Goal: Navigation & Orientation: Find specific page/section

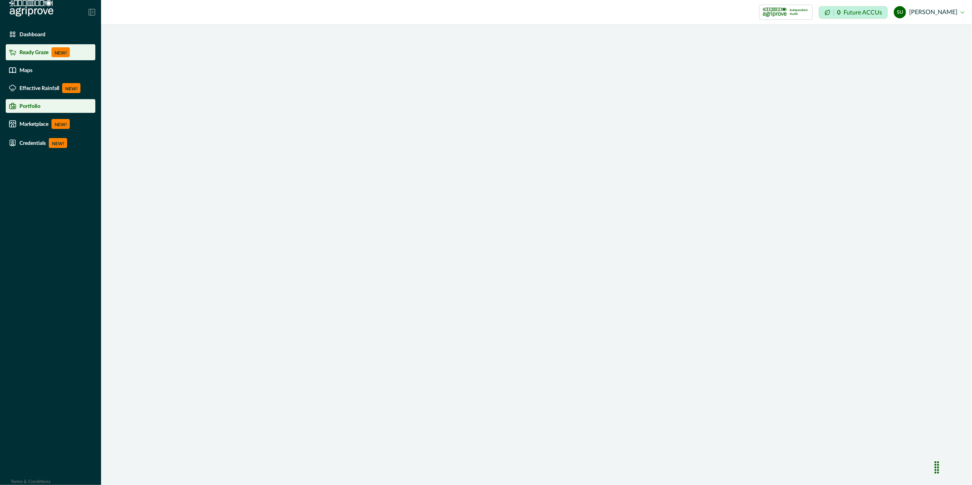
click at [41, 52] on p "Ready Graze" at bounding box center [33, 52] width 29 height 6
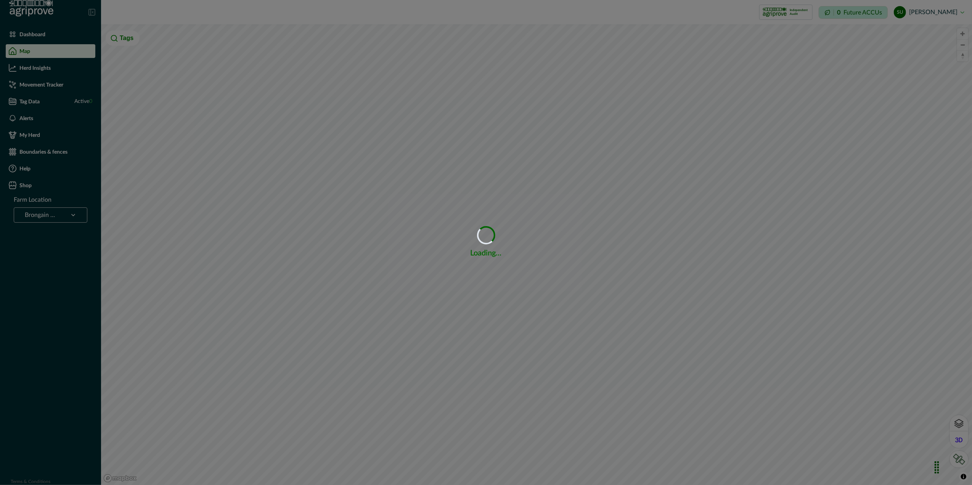
click at [65, 216] on div "Loading... Loading..." at bounding box center [486, 242] width 972 height 485
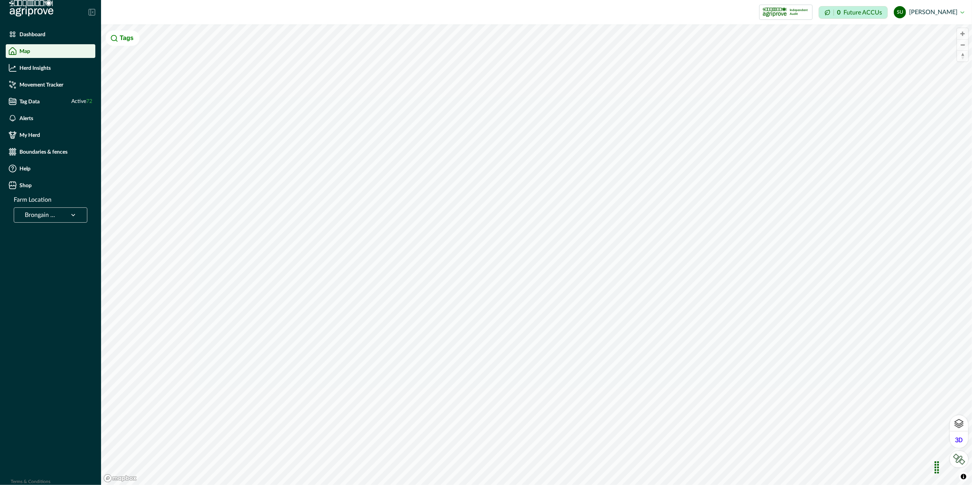
click at [73, 213] on icon at bounding box center [73, 215] width 8 height 8
click at [75, 213] on icon at bounding box center [73, 215] width 8 height 8
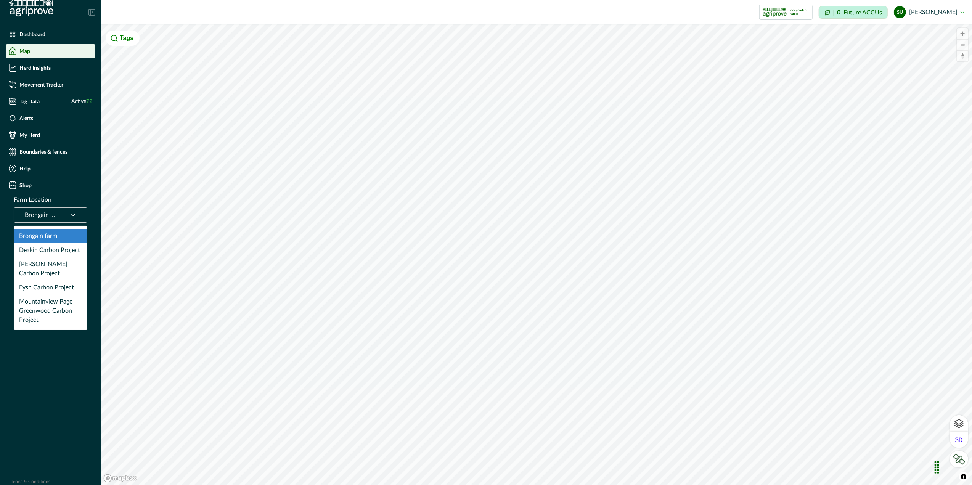
click at [75, 213] on icon at bounding box center [73, 215] width 8 height 8
click at [52, 249] on div "Deakin Carbon Project" at bounding box center [50, 250] width 73 height 14
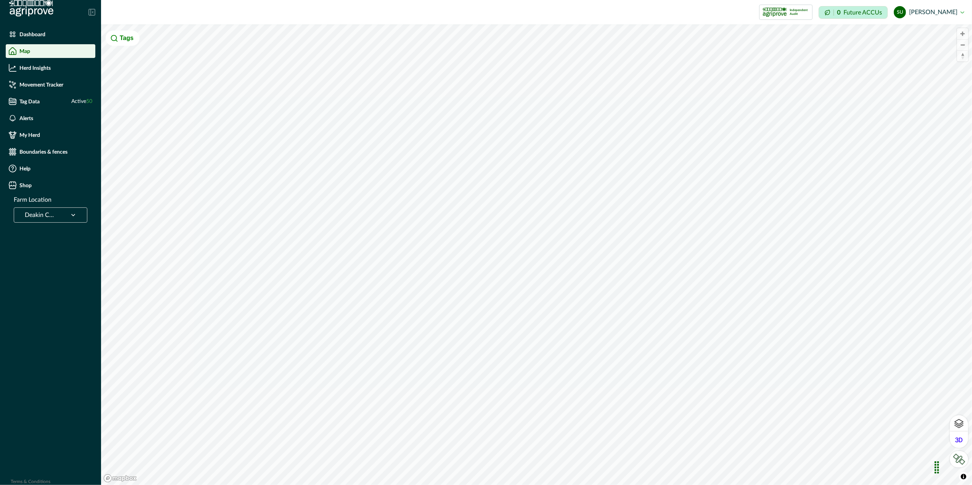
click at [69, 213] on div at bounding box center [73, 215] width 20 height 14
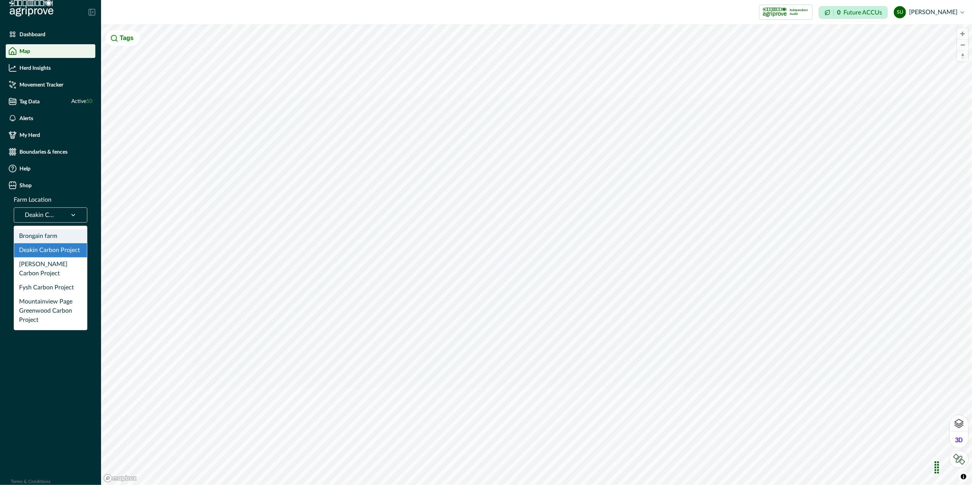
click at [40, 235] on div "Brongain farm" at bounding box center [50, 236] width 73 height 14
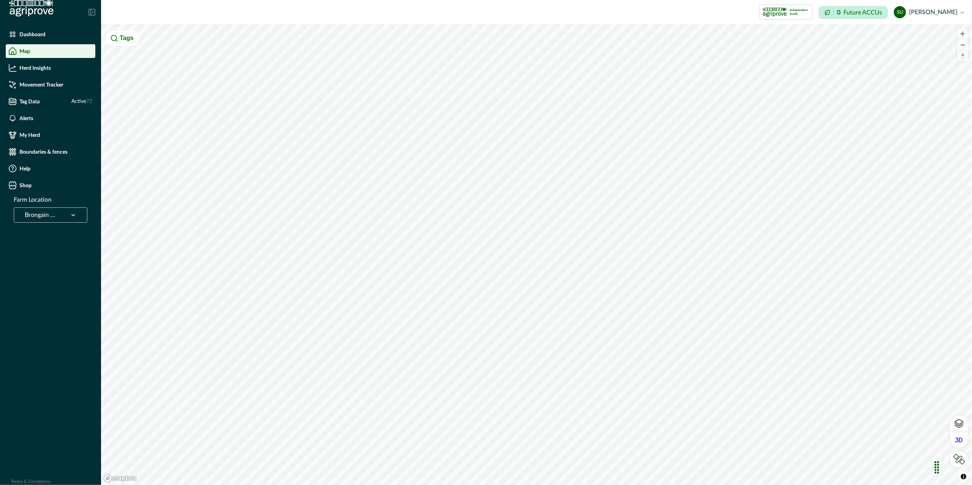
click at [58, 214] on div "Brongain farm" at bounding box center [40, 215] width 45 height 12
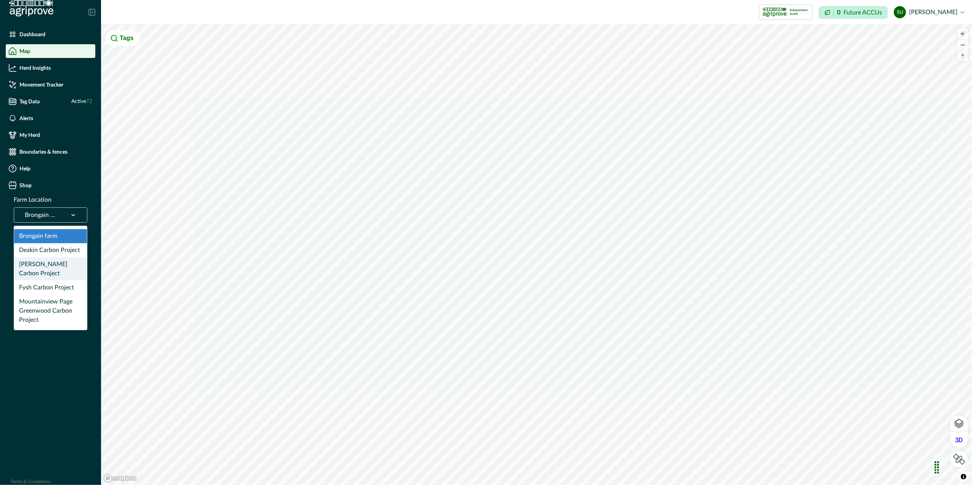
click at [47, 266] on div "[PERSON_NAME] Carbon Project" at bounding box center [50, 268] width 73 height 23
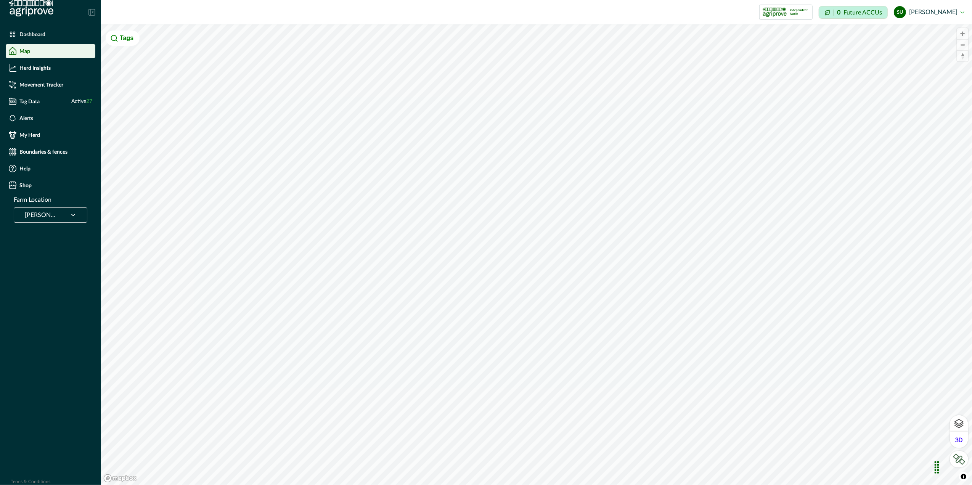
click at [49, 212] on div at bounding box center [41, 215] width 32 height 11
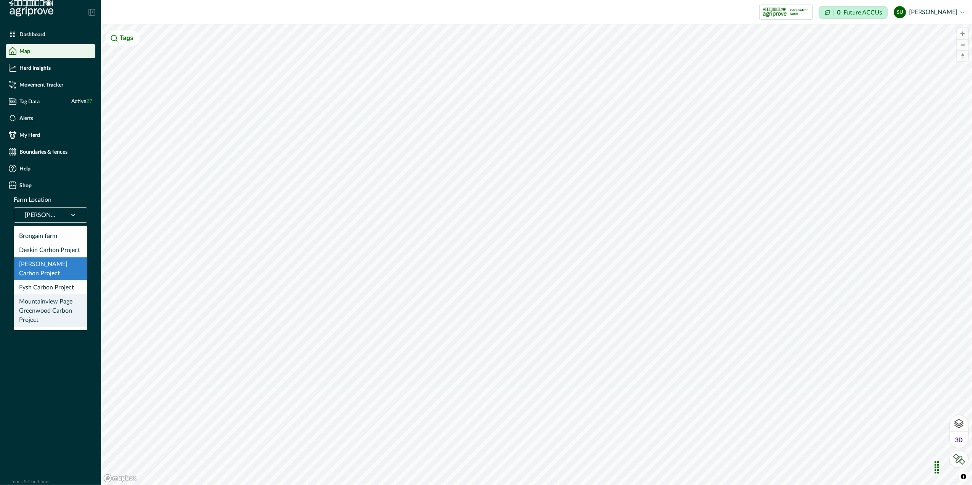
click at [49, 304] on div "Mountainview Page Greenwood Carbon Project" at bounding box center [50, 310] width 73 height 32
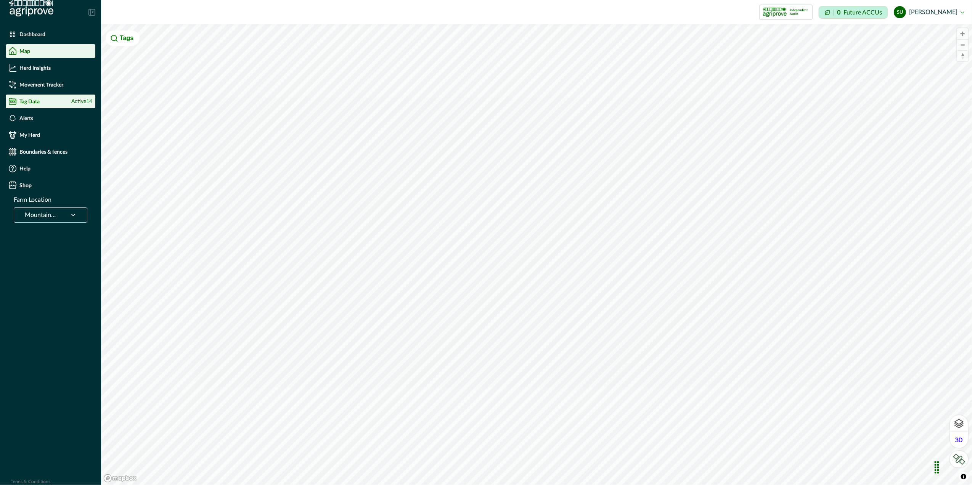
click at [63, 105] on li "Tag Data Active 14" at bounding box center [51, 102] width 90 height 14
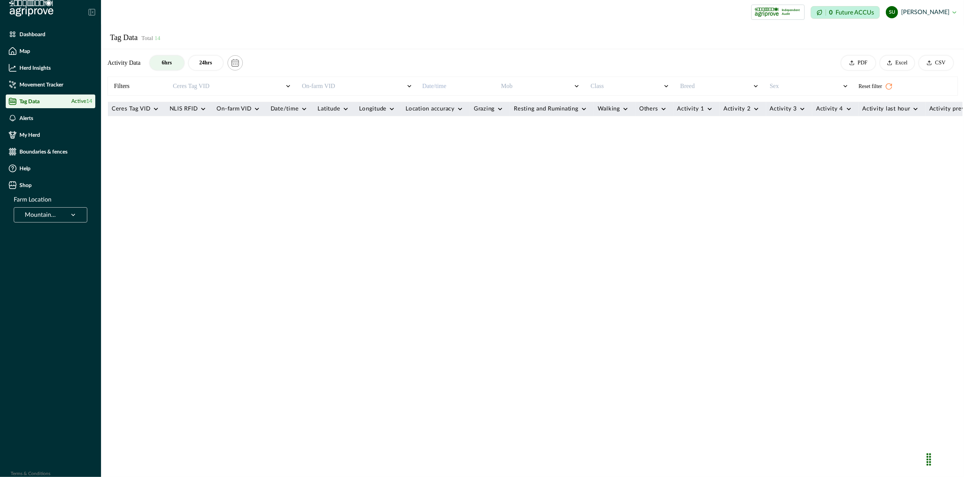
click at [61, 217] on div "Mountainview Page Greenwood Carbon Project" at bounding box center [40, 215] width 45 height 12
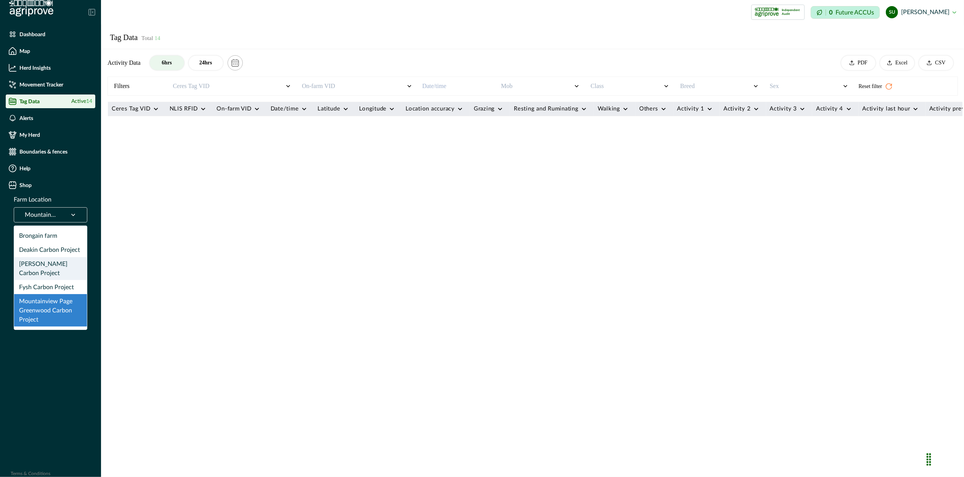
click at [49, 263] on div "[PERSON_NAME] Carbon Project" at bounding box center [50, 268] width 73 height 23
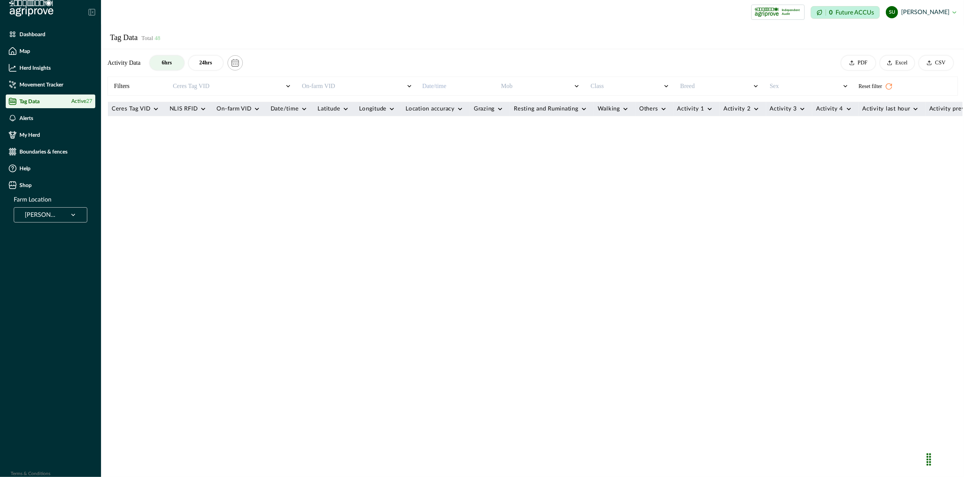
click at [68, 101] on div "Tag Data Active 27" at bounding box center [51, 102] width 84 height 8
click at [202, 57] on button "24hrs" at bounding box center [206, 63] width 34 height 14
click at [57, 84] on p "Movement Tracker" at bounding box center [41, 85] width 44 height 6
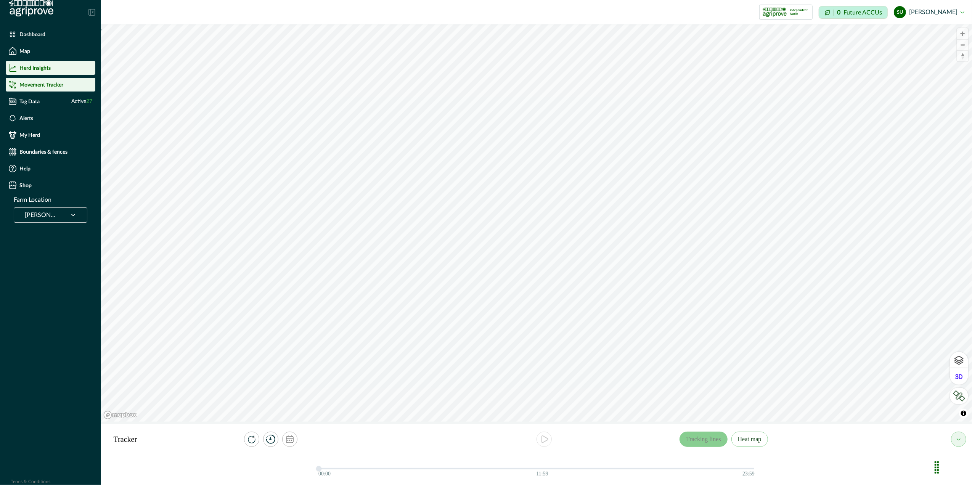
click at [49, 67] on p "Herd Insights" at bounding box center [34, 68] width 31 height 6
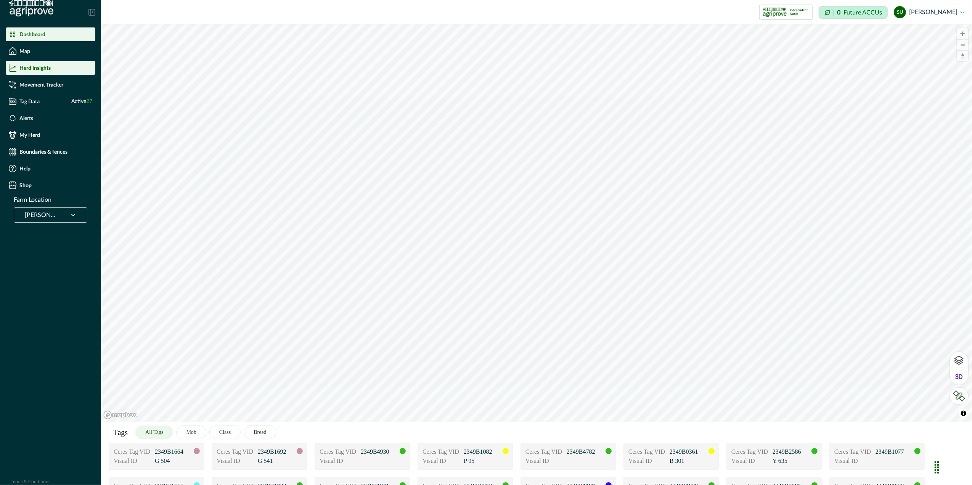
click at [51, 34] on div "Dashboard" at bounding box center [51, 35] width 84 height 8
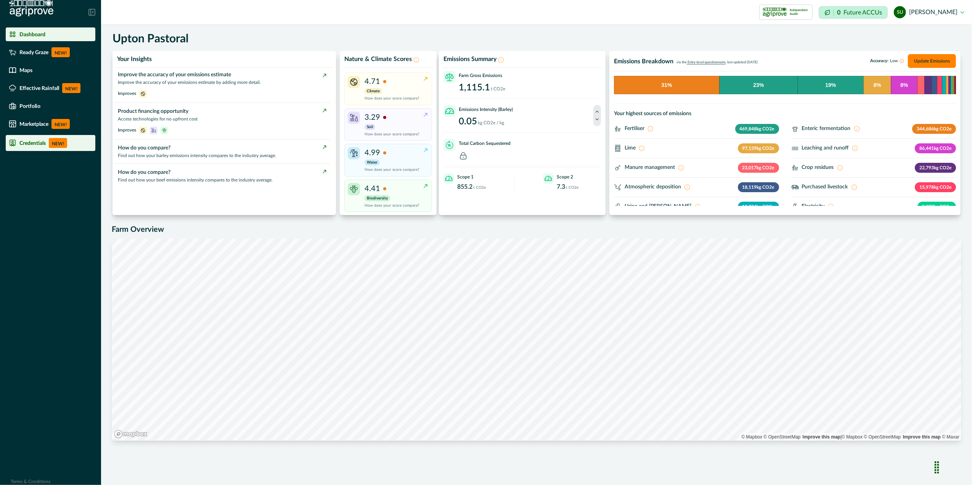
click at [35, 150] on li "Credentials NEW!" at bounding box center [51, 143] width 90 height 16
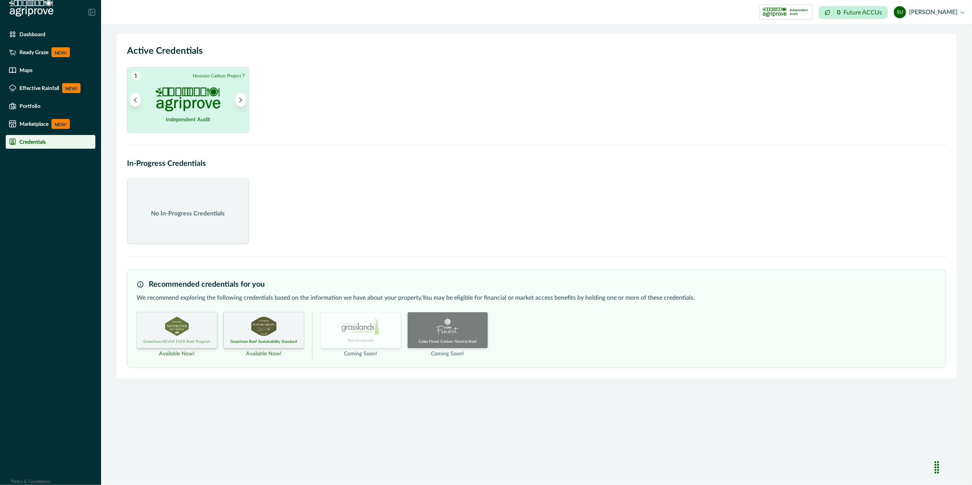
click at [202, 331] on div "Greenham NEVER EVER Beef Program" at bounding box center [177, 330] width 81 height 37
click at [239, 97] on icon "Next project" at bounding box center [240, 99] width 5 height 5
click at [240, 98] on icon "Next project" at bounding box center [241, 100] width 2 height 4
click at [241, 101] on icon "Next project" at bounding box center [241, 100] width 2 height 4
click at [241, 103] on button "Next project" at bounding box center [240, 100] width 11 height 14
